Goal: Find specific page/section: Find specific page/section

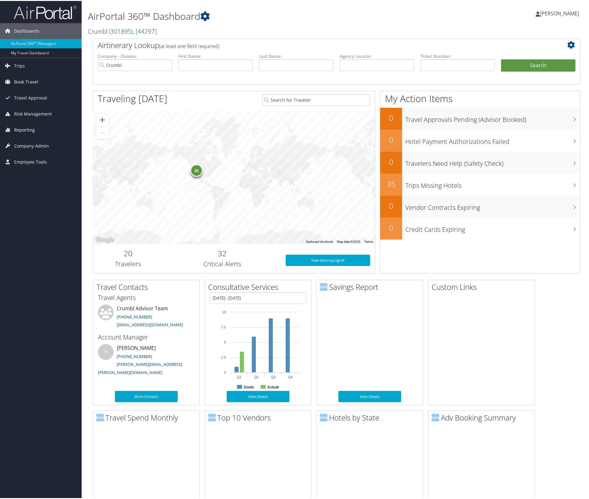
click at [30, 125] on span "Reporting" at bounding box center [24, 129] width 21 height 16
click at [30, 188] on link "Prime Analytics" at bounding box center [41, 188] width 82 height 9
